Goal: Transaction & Acquisition: Purchase product/service

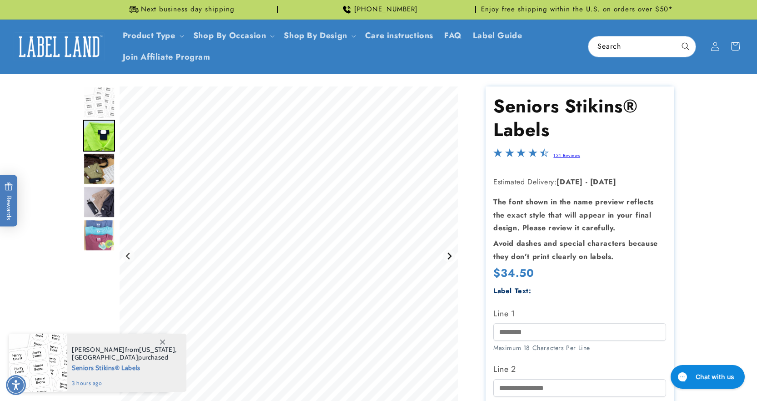
click at [448, 252] on icon "Next slide" at bounding box center [449, 255] width 7 height 7
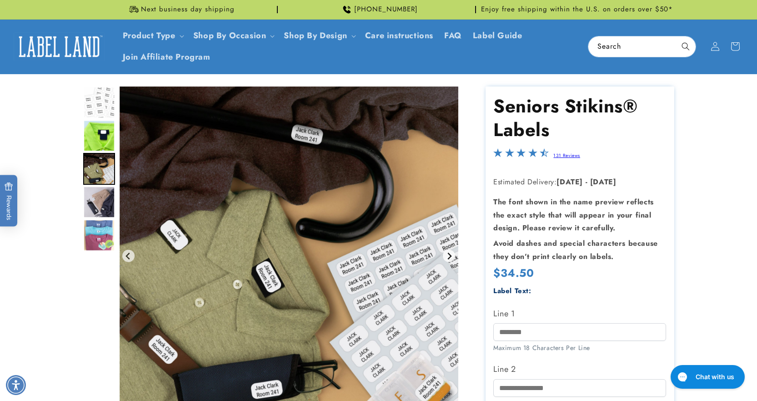
click at [448, 252] on icon "Next slide" at bounding box center [449, 255] width 7 height 7
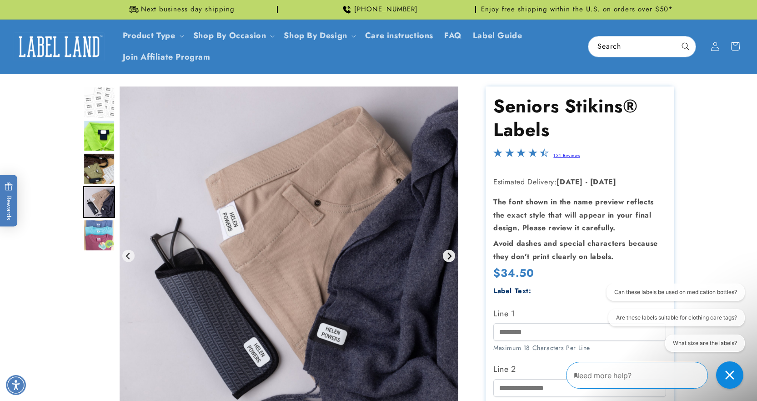
click at [448, 254] on icon "Next slide" at bounding box center [449, 255] width 7 height 7
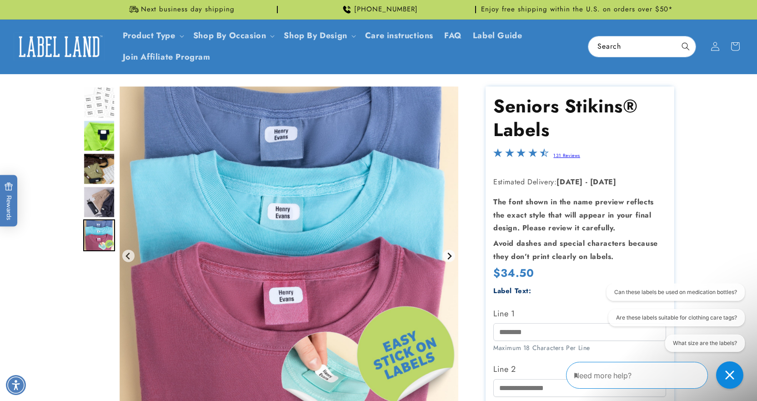
click at [448, 254] on icon "Go to first slide" at bounding box center [449, 255] width 7 height 7
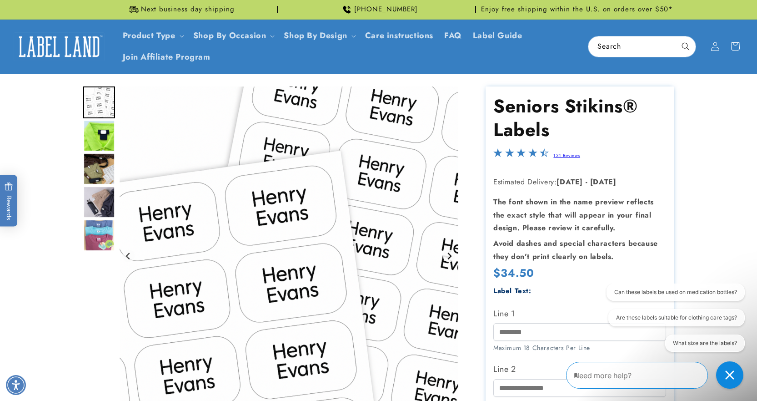
click at [448, 254] on icon "Next slide" at bounding box center [449, 255] width 7 height 7
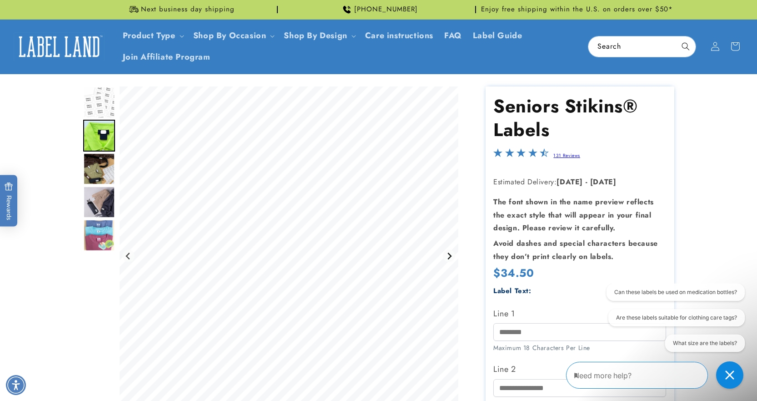
click at [448, 254] on icon "Next slide" at bounding box center [449, 255] width 7 height 7
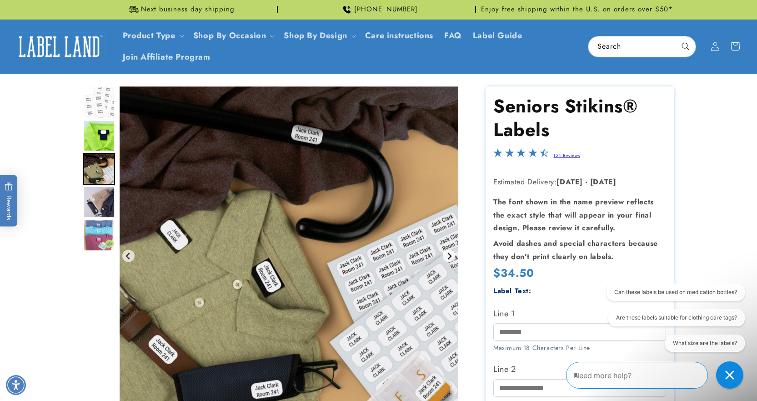
click at [448, 254] on icon "Next slide" at bounding box center [449, 255] width 7 height 7
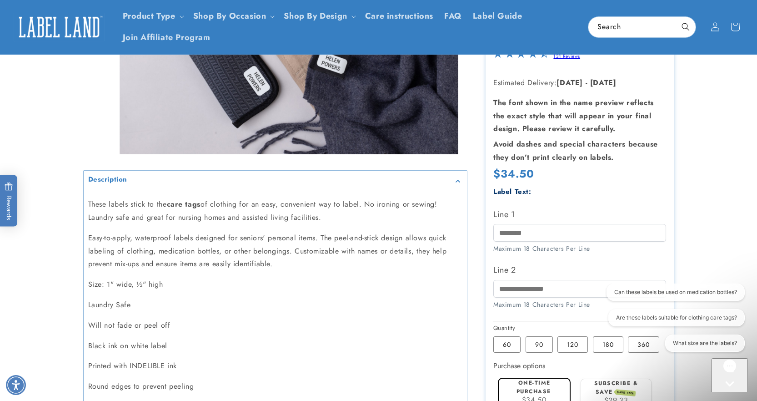
scroll to position [273, 0]
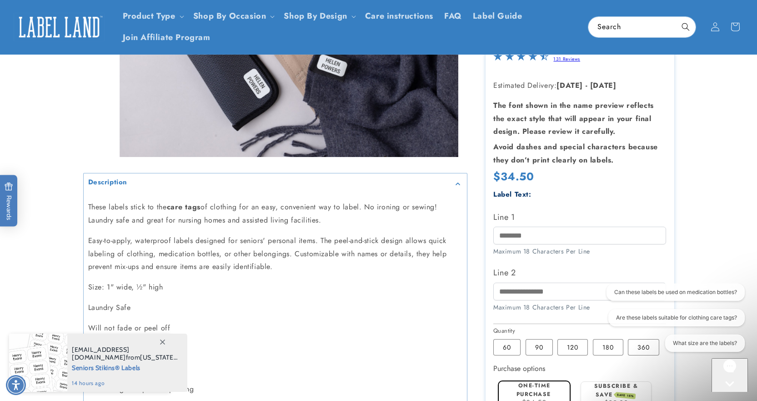
click at [373, 328] on p "Will not fade or peel off" at bounding box center [275, 328] width 374 height 13
click at [292, 325] on p "Will not fade or peel off" at bounding box center [275, 328] width 374 height 13
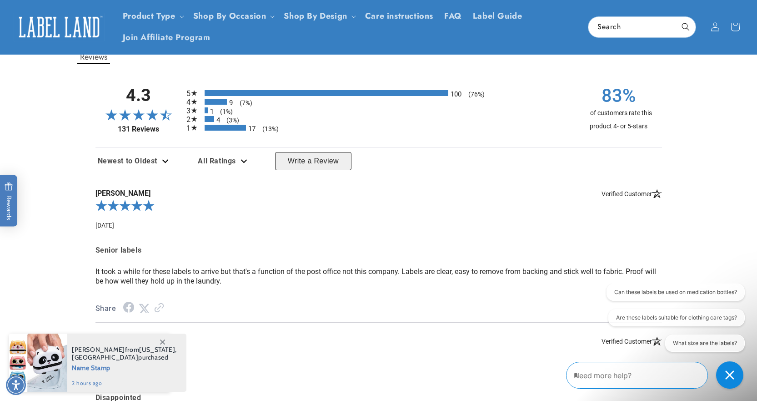
scroll to position [728, 0]
